Goal: Register for event/course

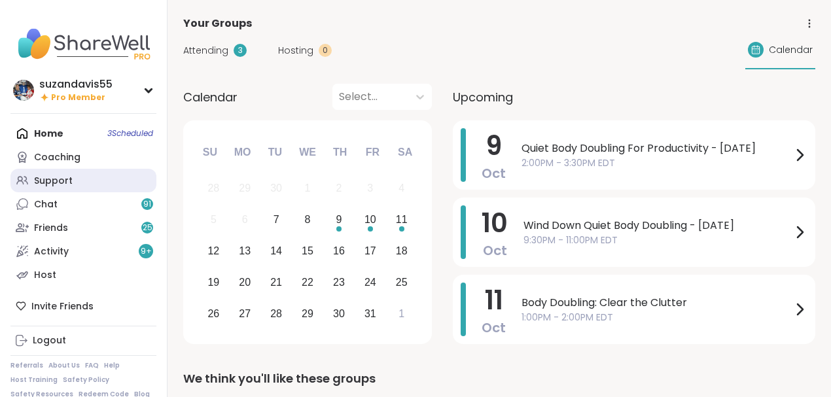
drag, startPoint x: 0, startPoint y: 0, endPoint x: 69, endPoint y: 178, distance: 191.0
click at [69, 178] on div "Support" at bounding box center [53, 181] width 39 height 13
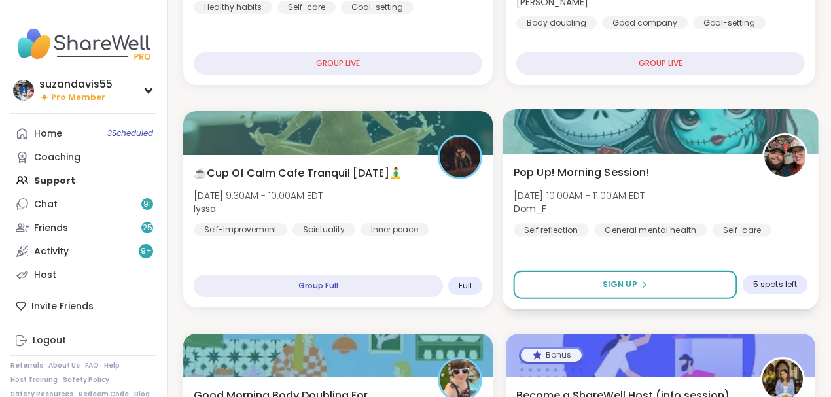
scroll to position [436, 0]
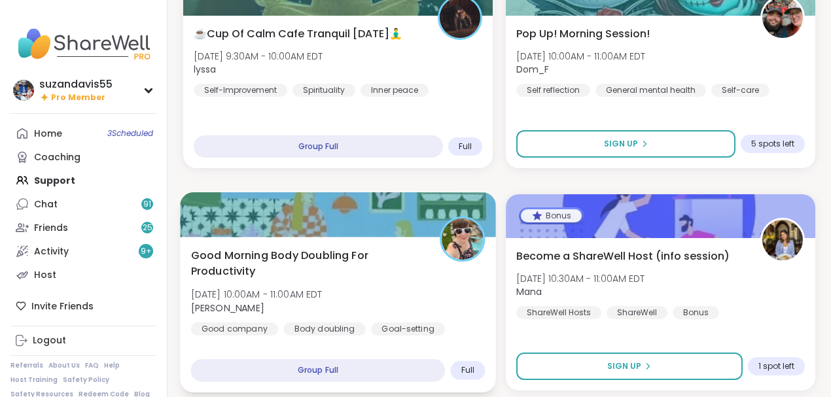
click at [349, 325] on div "Body doubling" at bounding box center [324, 328] width 82 height 13
click at [413, 290] on div "Good Morning Body Doubling For Productivity Tue, Oct 07 | 10:00AM - 11:00AM EDT…" at bounding box center [340, 291] width 298 height 88
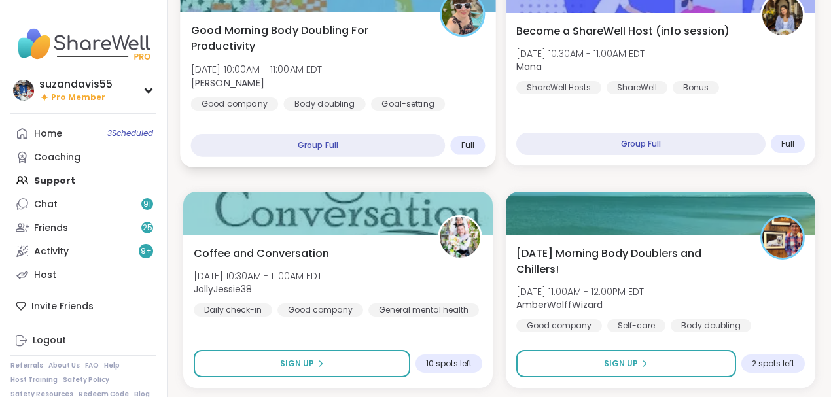
scroll to position [697, 0]
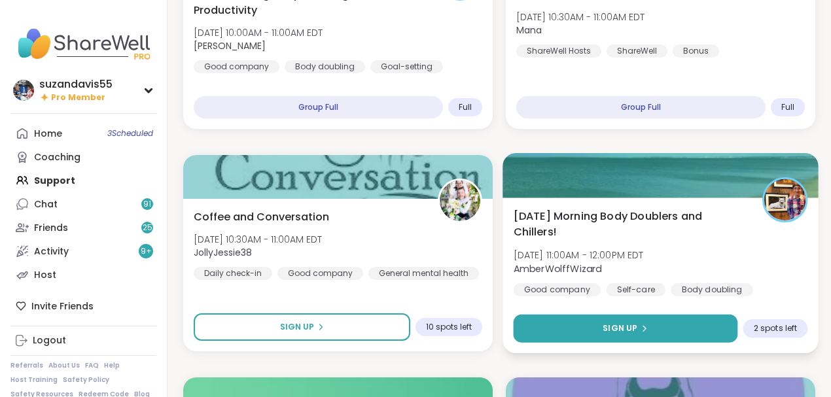
click at [617, 330] on span "Sign Up" at bounding box center [619, 328] width 35 height 12
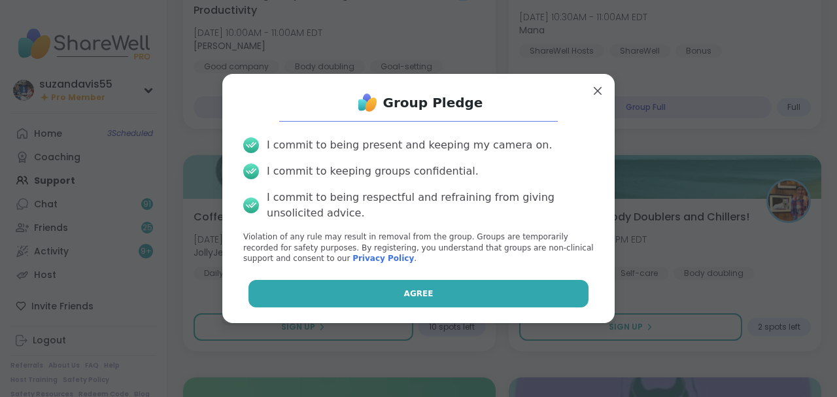
click at [460, 298] on button "Agree" at bounding box center [419, 293] width 341 height 27
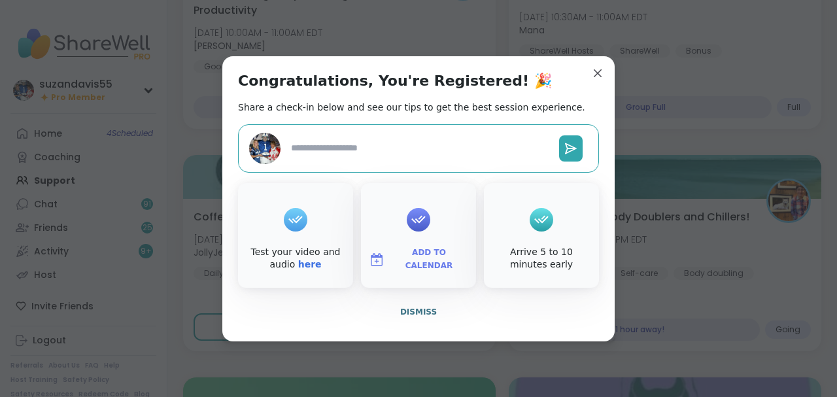
click at [415, 256] on span "Add to Calendar" at bounding box center [429, 260] width 78 height 26
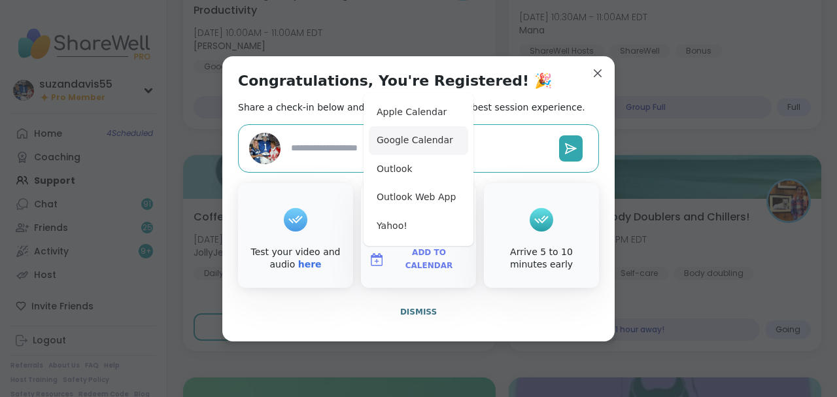
click at [404, 144] on button "Google Calendar" at bounding box center [418, 140] width 99 height 29
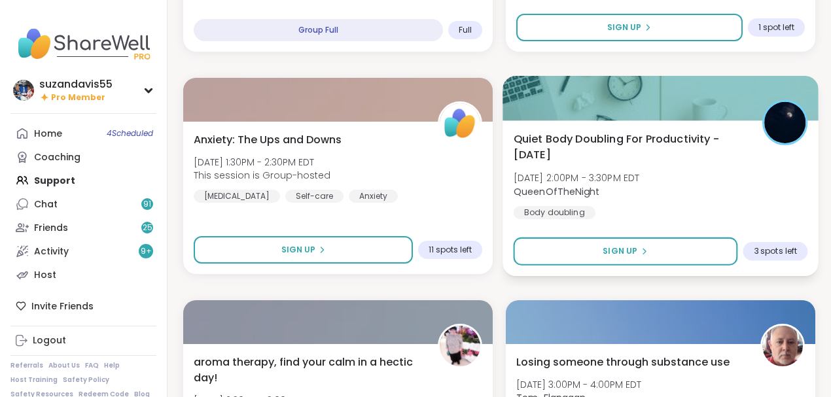
scroll to position [2224, 0]
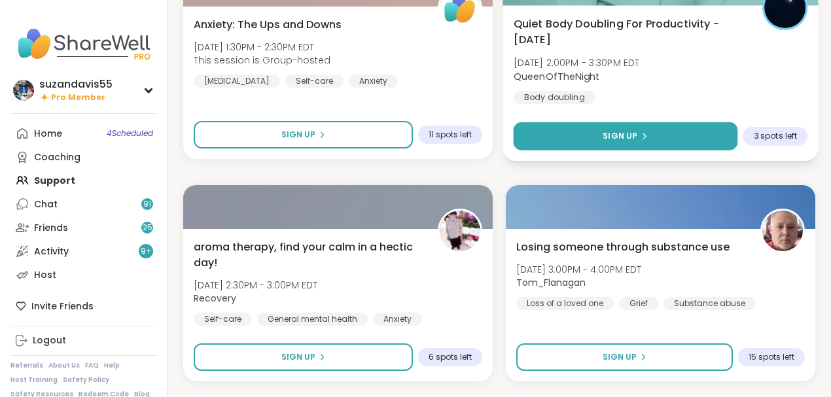
click at [656, 140] on button "Sign Up" at bounding box center [625, 136] width 224 height 28
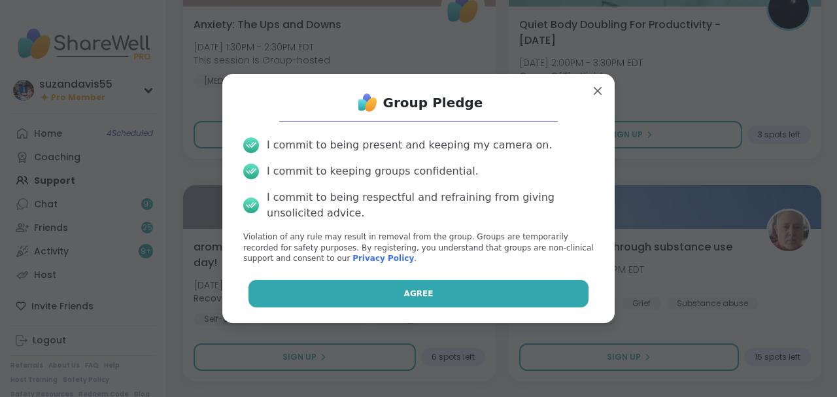
click at [417, 290] on span "Agree" at bounding box center [418, 294] width 29 height 12
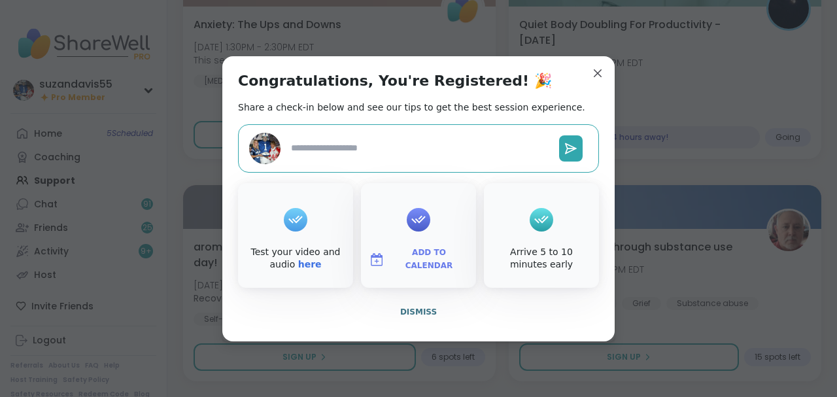
click at [417, 257] on span "Add to Calendar" at bounding box center [429, 260] width 78 height 26
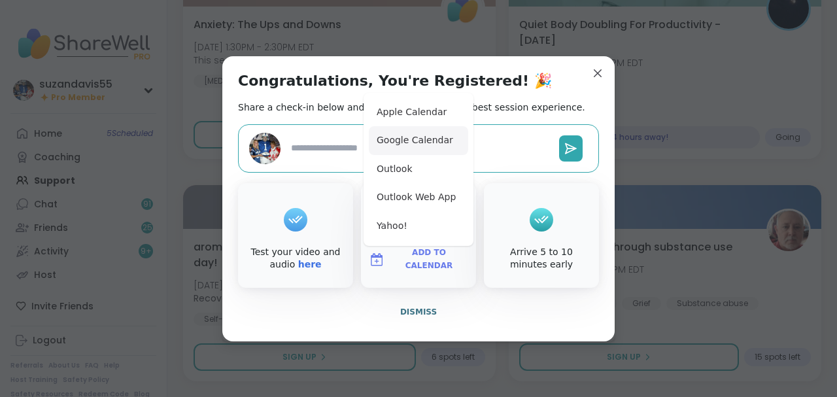
click at [411, 141] on button "Google Calendar" at bounding box center [418, 140] width 99 height 29
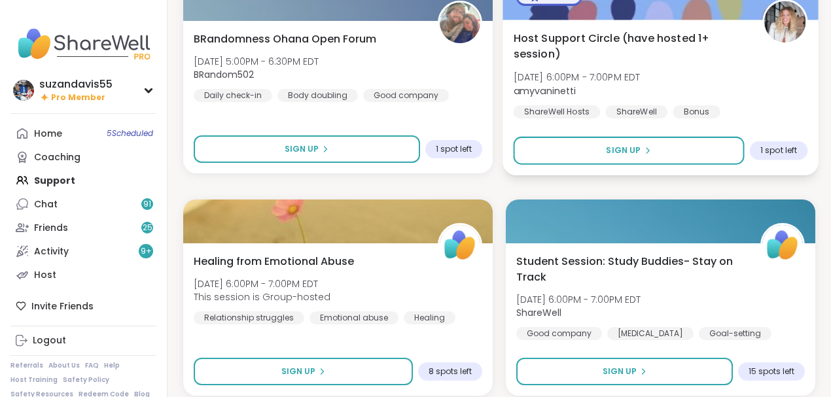
scroll to position [2878, 0]
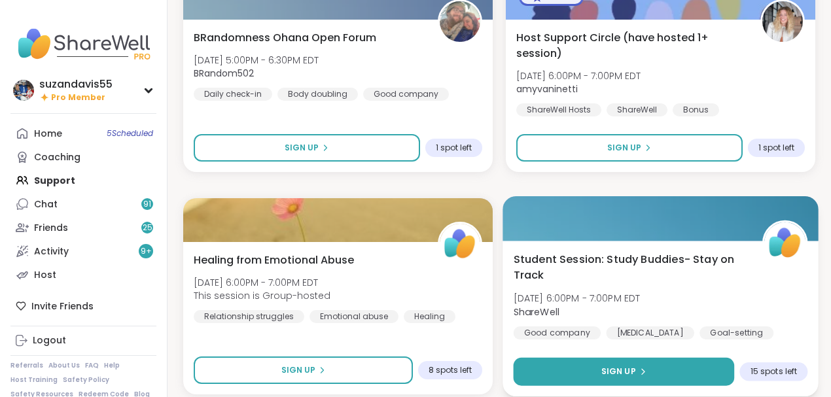
click at [615, 370] on span "Sign Up" at bounding box center [618, 372] width 35 height 12
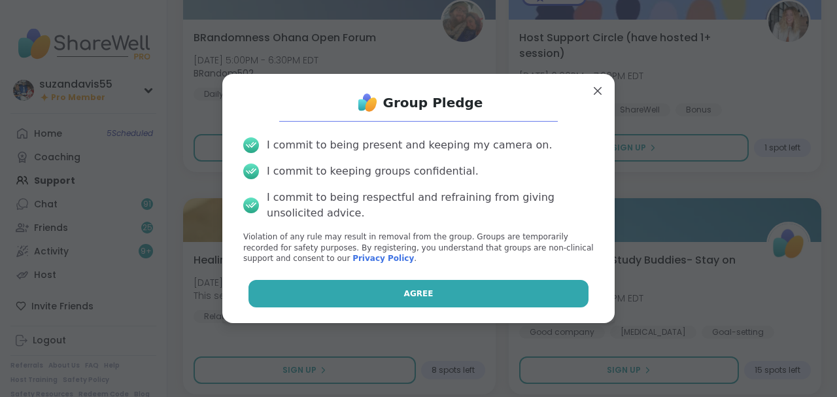
click at [440, 290] on button "Agree" at bounding box center [419, 293] width 341 height 27
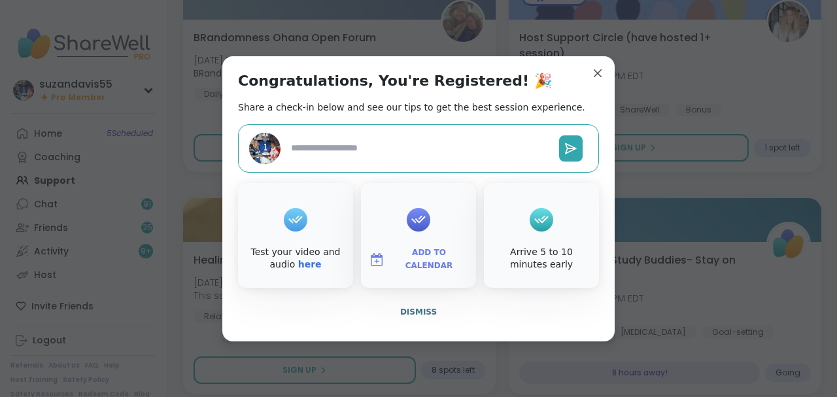
type textarea "*"
click at [433, 257] on span "Add to Calendar" at bounding box center [429, 260] width 78 height 26
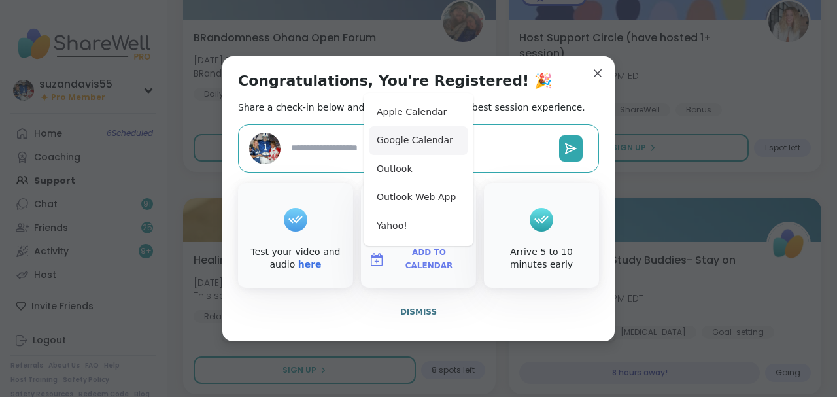
click at [400, 141] on button "Google Calendar" at bounding box center [418, 140] width 99 height 29
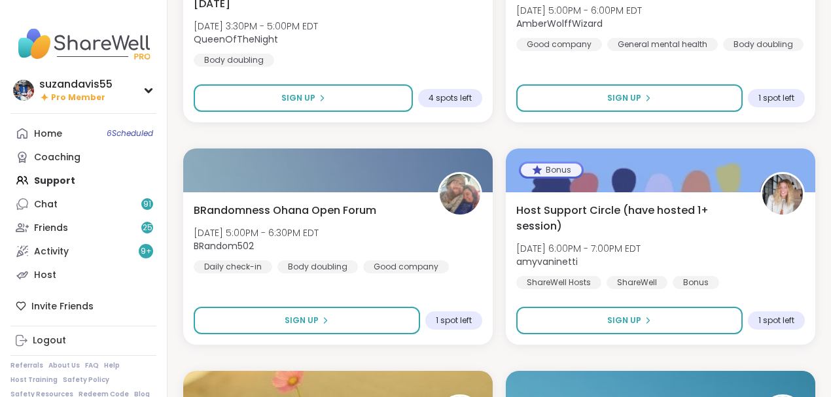
scroll to position [2703, 0]
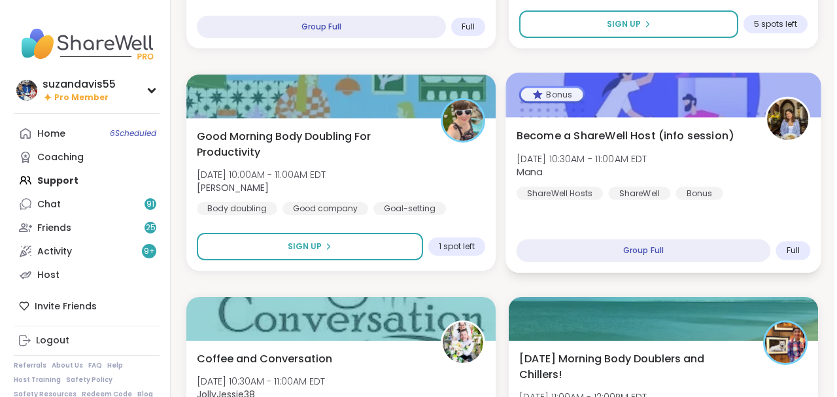
scroll to position [554, 0]
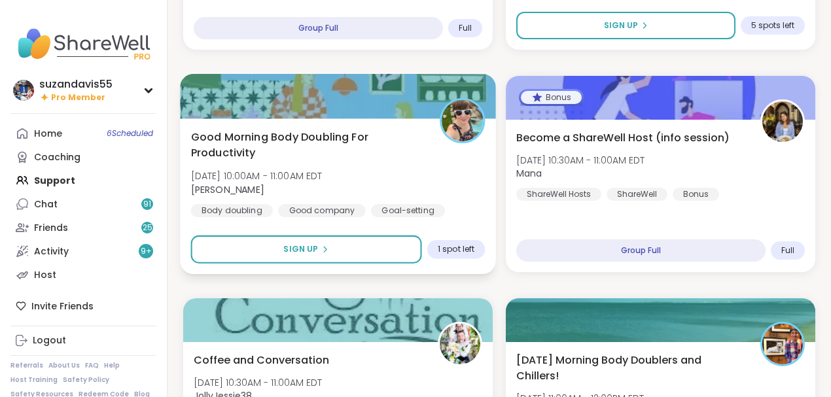
click at [356, 203] on div "Good Morning Body Doubling For Productivity [DATE] 10:00AM - 11:00AM EDT [PERSO…" at bounding box center [338, 173] width 294 height 88
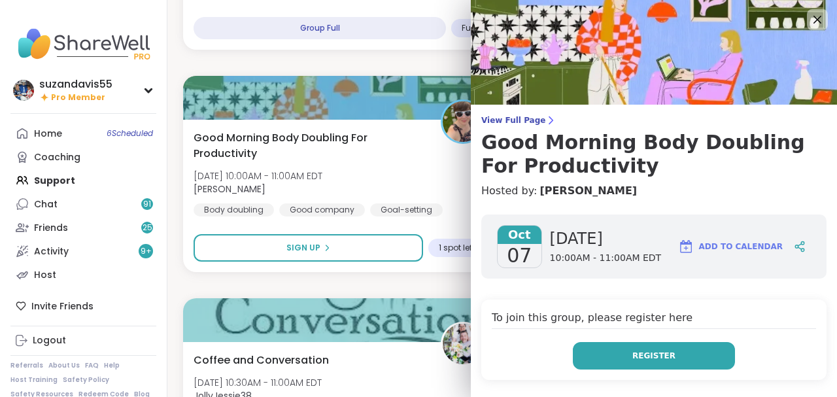
click at [614, 358] on button "Register" at bounding box center [654, 355] width 162 height 27
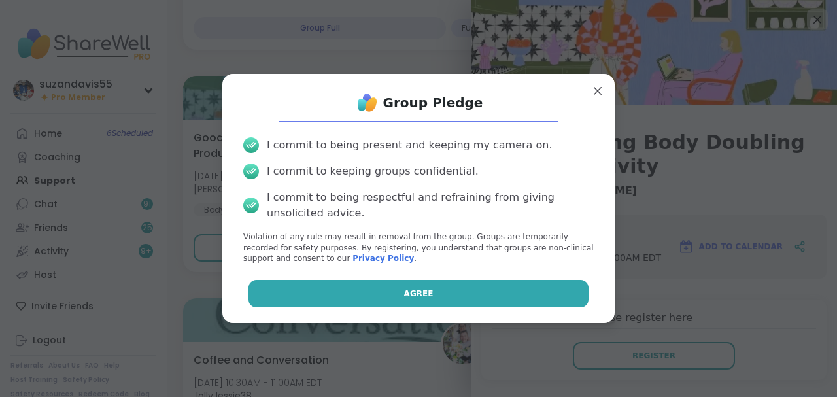
click at [502, 302] on button "Agree" at bounding box center [419, 293] width 341 height 27
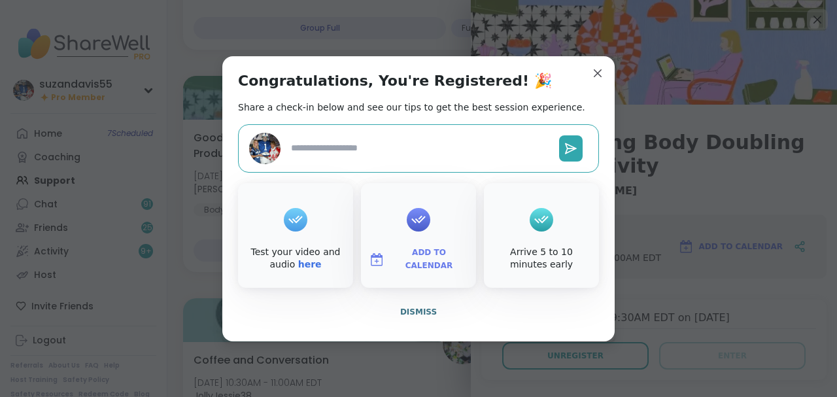
click at [447, 261] on span "Add to Calendar" at bounding box center [429, 260] width 78 height 26
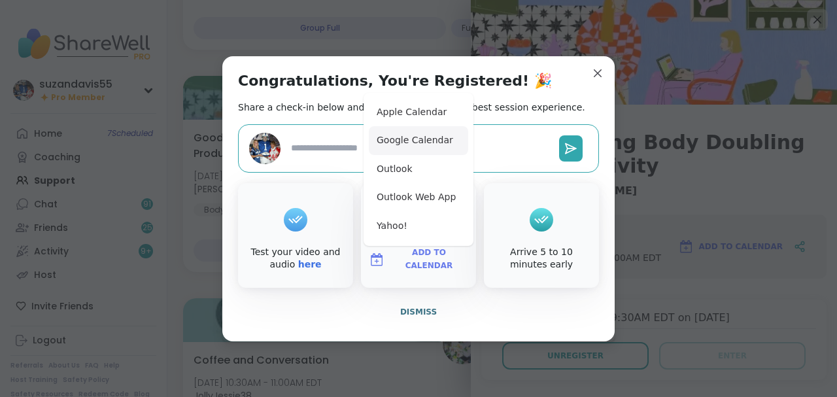
click at [414, 141] on button "Google Calendar" at bounding box center [418, 140] width 99 height 29
type textarea "*"
